Goal: Book appointment/travel/reservation

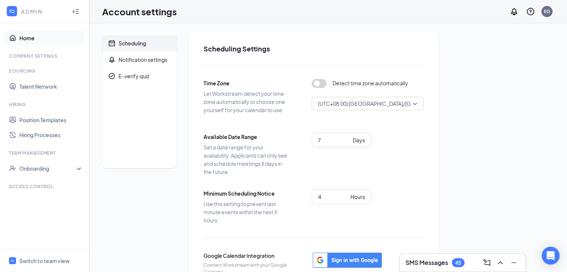
click at [19, 34] on link "Home" at bounding box center [51, 38] width 64 height 15
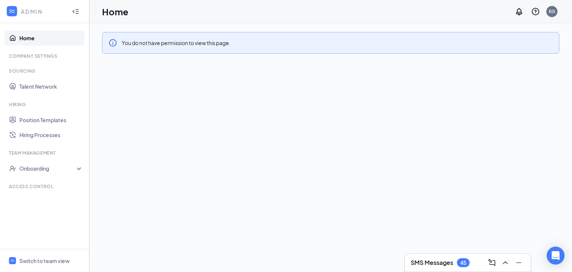
click at [72, 12] on icon "Collapse" at bounding box center [75, 11] width 7 height 7
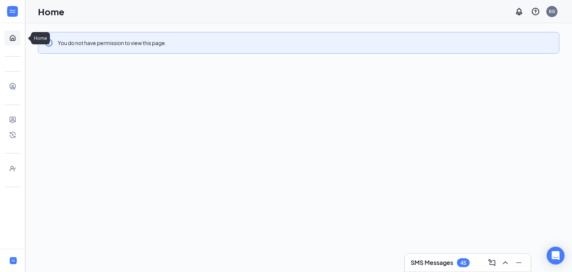
click at [19, 39] on link "Home" at bounding box center [22, 38] width 7 height 15
click at [19, 36] on link "Home" at bounding box center [22, 38] width 7 height 15
click at [19, 37] on link "Home" at bounding box center [22, 38] width 7 height 15
click at [19, 39] on link "Home" at bounding box center [22, 38] width 7 height 15
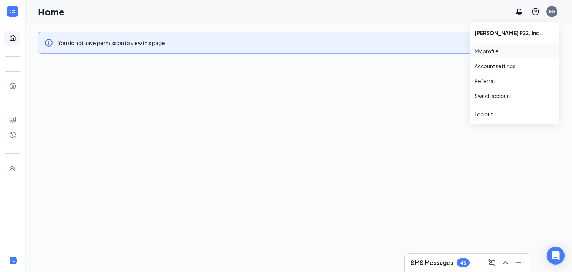
click at [489, 53] on link "My profile" at bounding box center [515, 50] width 80 height 7
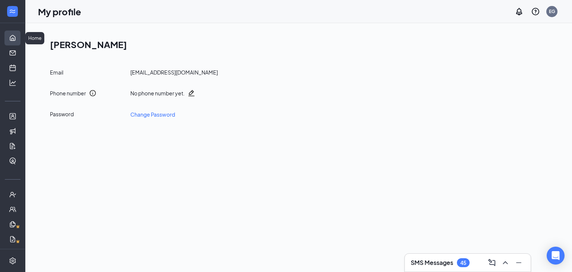
click at [19, 37] on link "Home" at bounding box center [22, 38] width 7 height 15
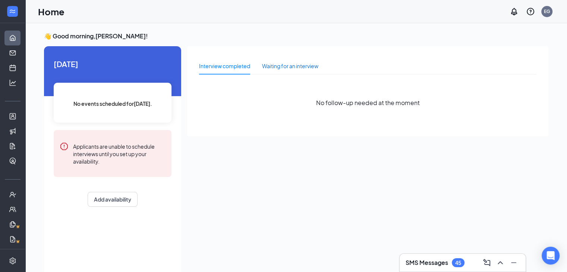
click at [290, 66] on div "Waiting for an interview" at bounding box center [290, 66] width 56 height 8
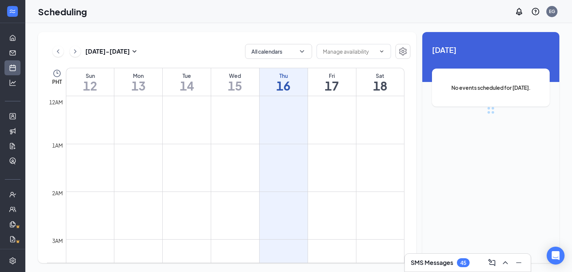
scroll to position [366, 0]
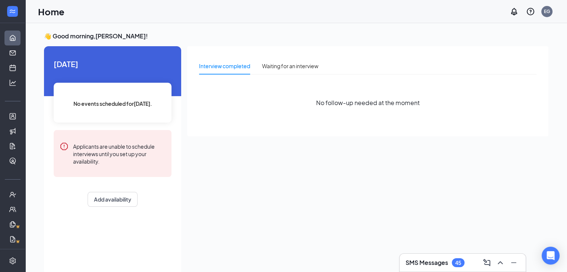
click at [218, 70] on div "Interview completed" at bounding box center [224, 65] width 51 height 17
click at [19, 50] on link "Messages" at bounding box center [22, 52] width 7 height 15
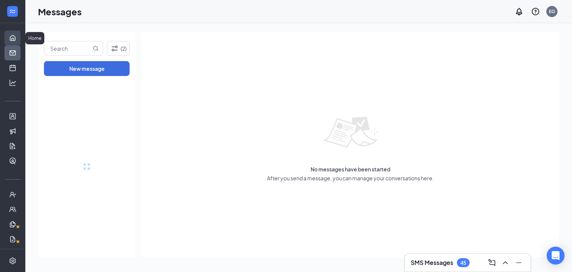
click at [19, 41] on link "Home" at bounding box center [22, 38] width 7 height 15
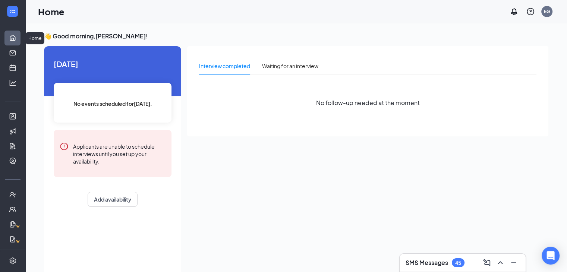
click at [19, 35] on link "Home" at bounding box center [22, 38] width 7 height 15
click at [19, 53] on link "Messages" at bounding box center [22, 52] width 7 height 15
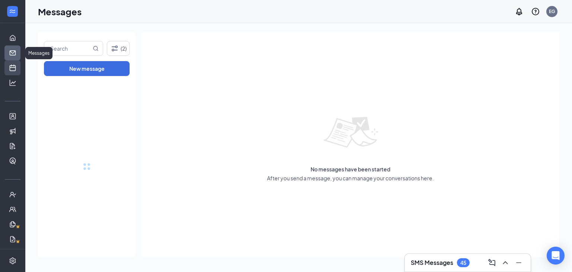
click at [19, 70] on link "Scheduling" at bounding box center [22, 67] width 7 height 15
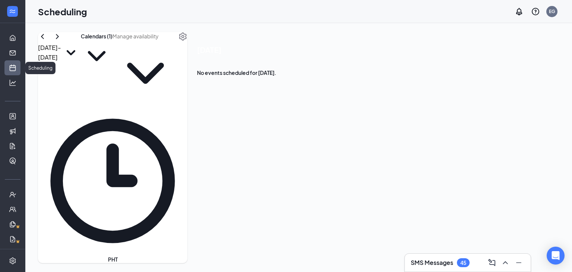
scroll to position [366, 0]
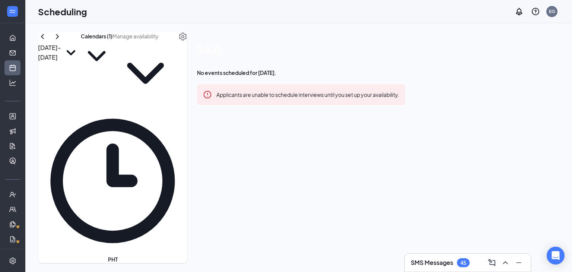
click at [178, 49] on span at bounding box center [146, 69] width 66 height 73
click at [178, 49] on icon "ChevronDown" at bounding box center [146, 73] width 66 height 66
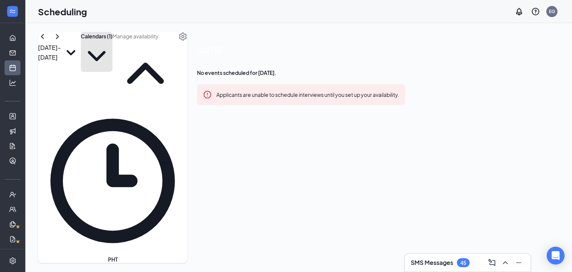
click at [113, 50] on button "Calendars (1)" at bounding box center [97, 52] width 32 height 40
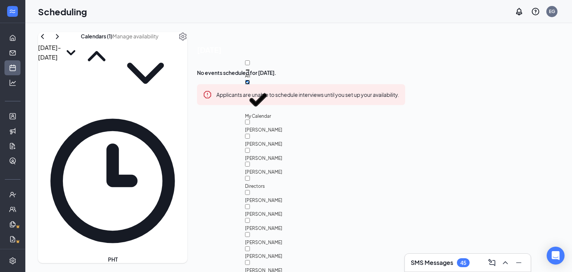
click at [250, 83] on input "My Calendar" at bounding box center [247, 82] width 5 height 5
checkbox input "true"
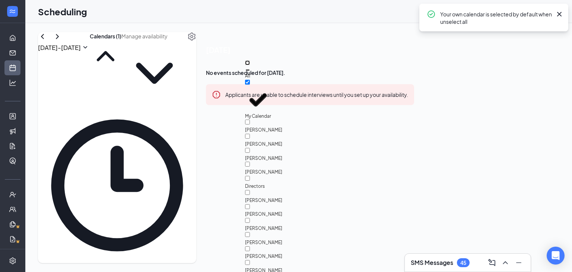
drag, startPoint x: 263, startPoint y: 69, endPoint x: 263, endPoint y: 82, distance: 12.7
click at [250, 65] on input "All" at bounding box center [247, 62] width 5 height 5
checkbox input "true"
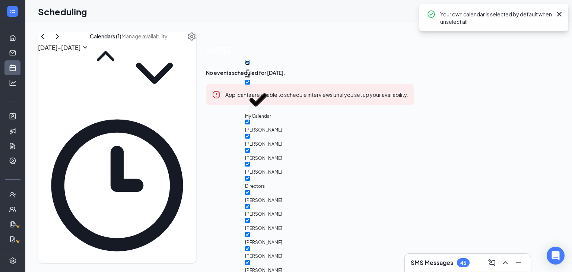
checkbox input "true"
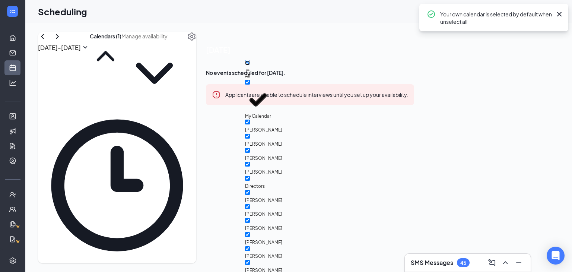
checkbox input "true"
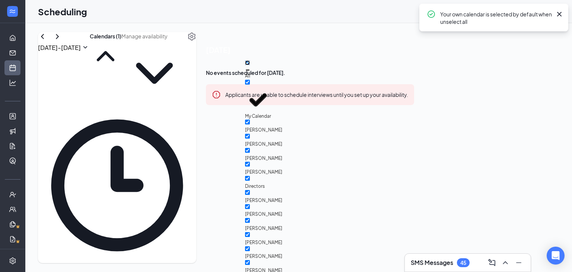
checkbox input "true"
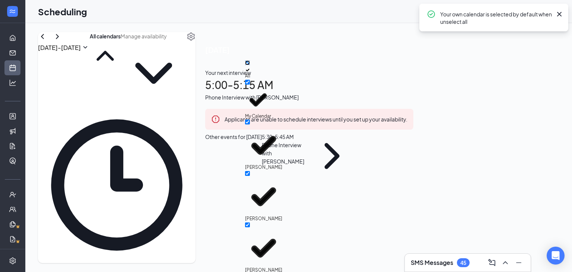
scroll to position [200, 0]
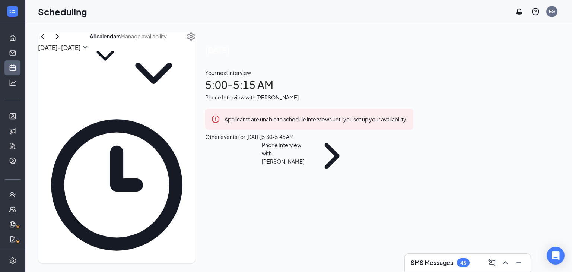
click at [395, 15] on div "Scheduling EG" at bounding box center [298, 11] width 547 height 23
click at [515, 261] on icon "Minimize" at bounding box center [518, 262] width 9 height 9
click at [423, 118] on div "[DATE] Your next interview 5:00 - 5:15 AM Phone Interview with [PERSON_NAME] Ap…" at bounding box center [310, 111] width 228 height 159
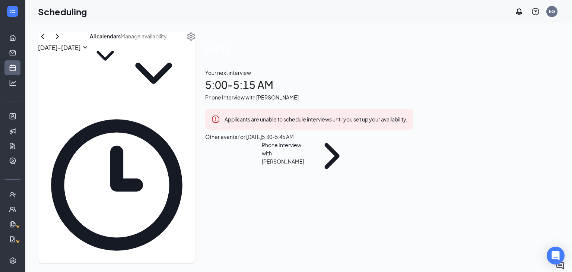
click at [276, 236] on span "6:30-6:45 AM" at bounding box center [279, 247] width 13 height 22
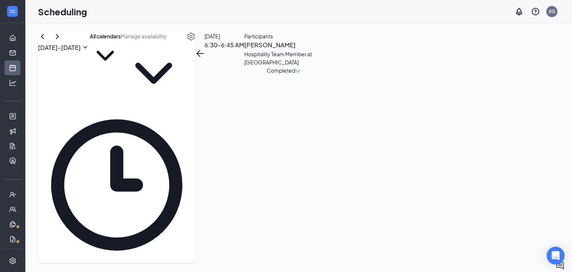
click at [276, 236] on span "6:30-6:45 AM" at bounding box center [279, 247] width 13 height 22
